Goal: Navigation & Orientation: Find specific page/section

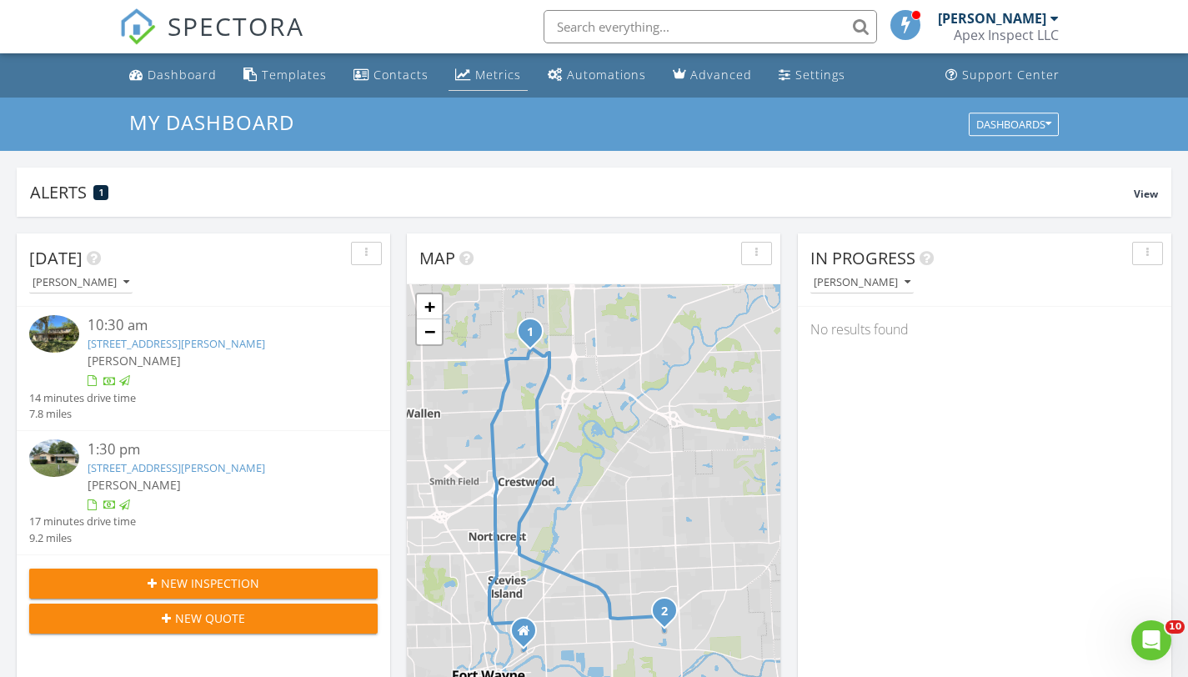
click at [488, 75] on div "Metrics" at bounding box center [498, 75] width 46 height 16
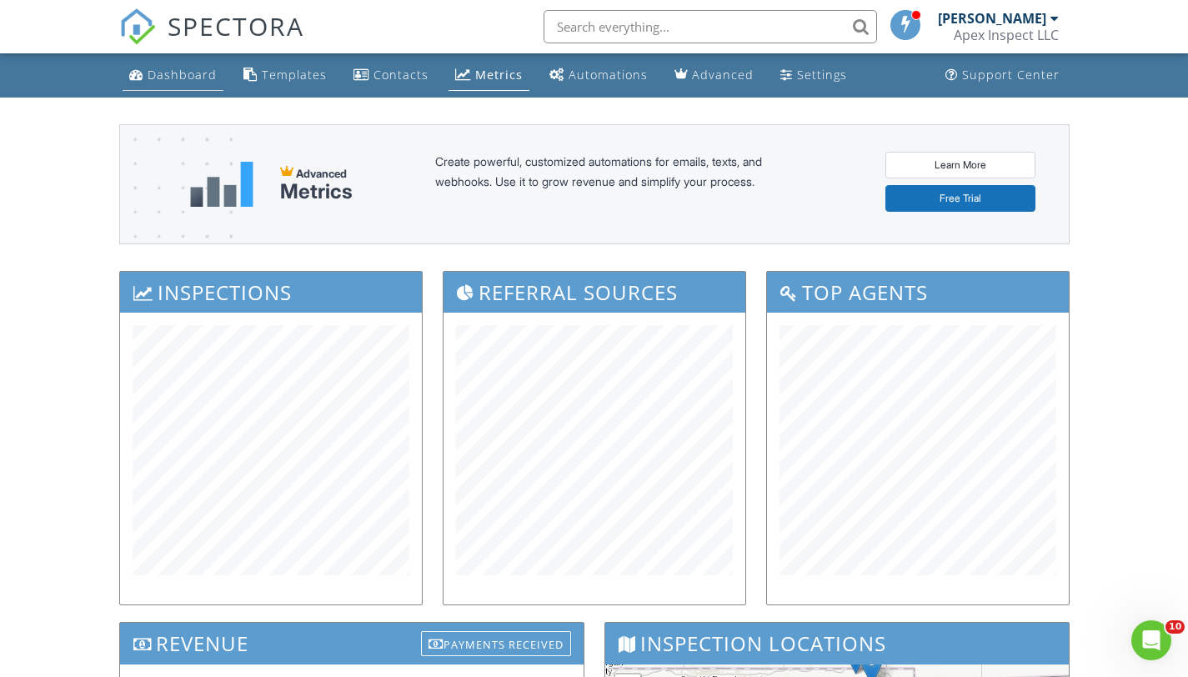
click at [166, 73] on div "Dashboard" at bounding box center [182, 75] width 69 height 16
